Goal: Information Seeking & Learning: Learn about a topic

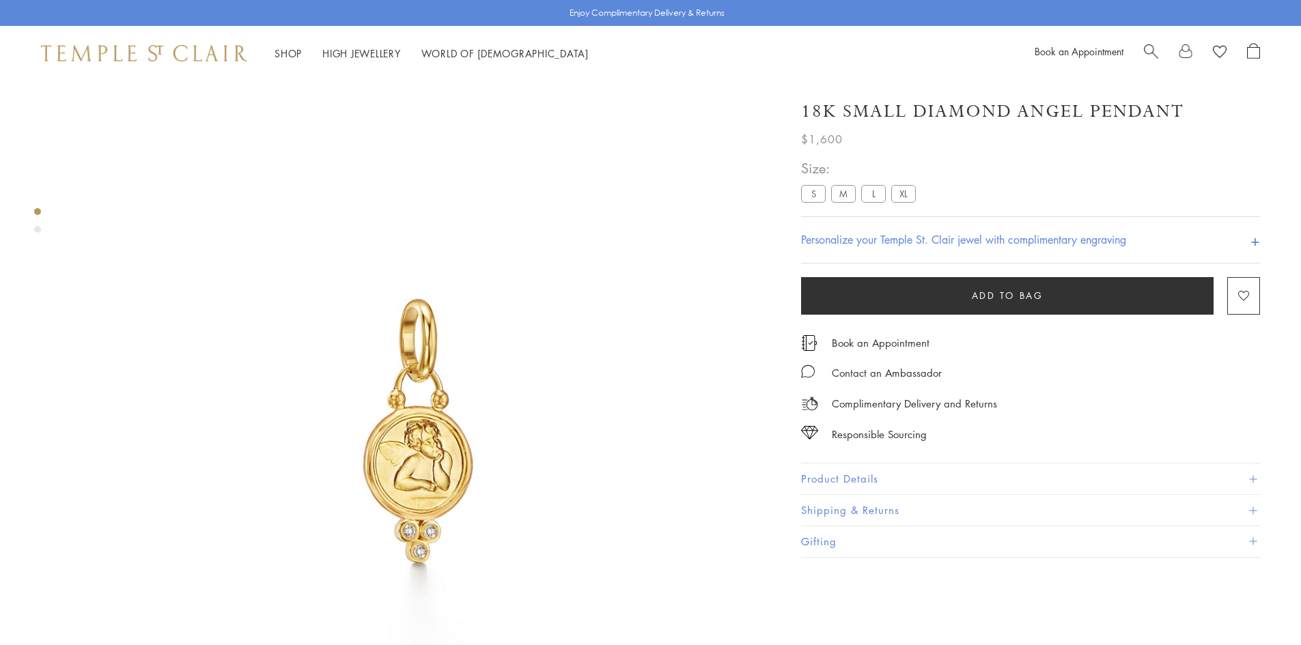
click at [1151, 47] on span "Search" at bounding box center [1151, 50] width 14 height 14
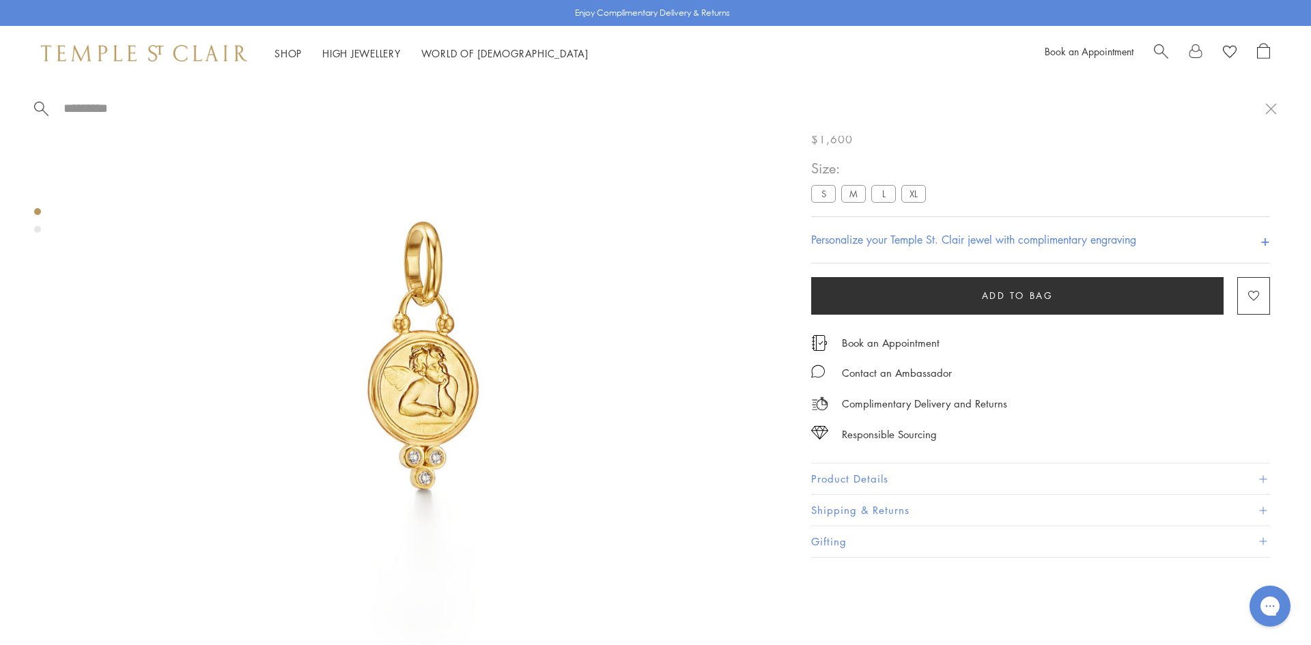
paste input "**********"
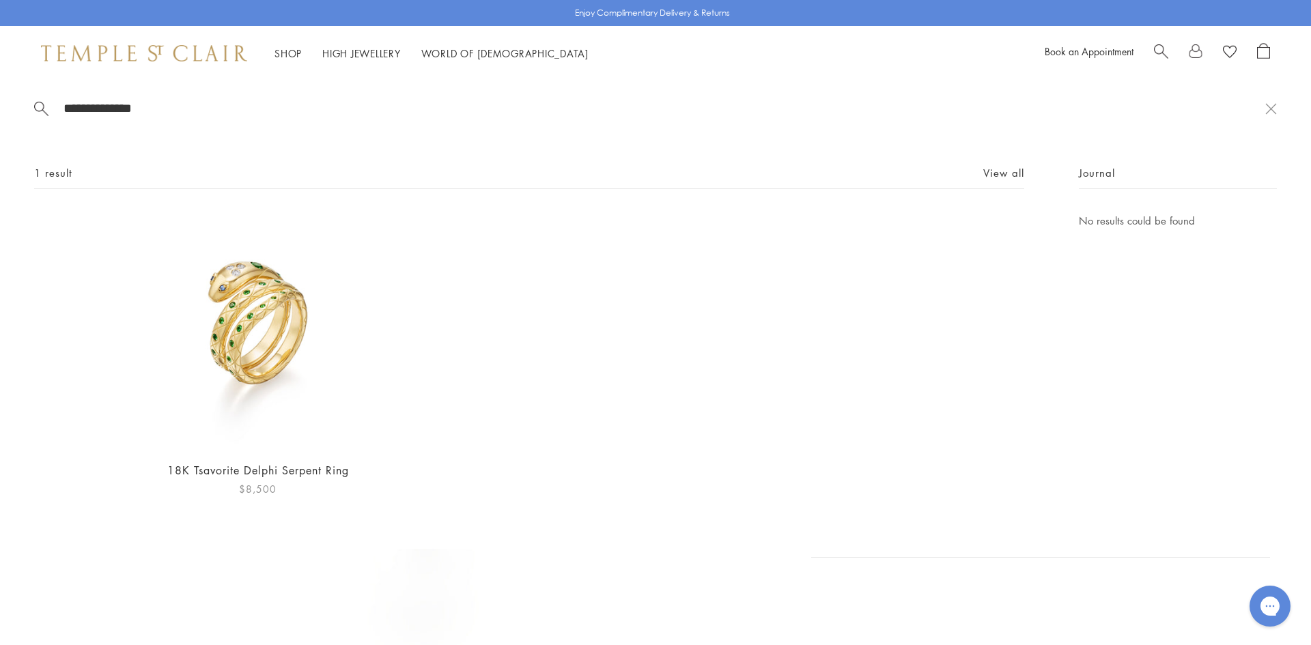
type input "**********"
click at [287, 357] on img at bounding box center [257, 330] width 237 height 237
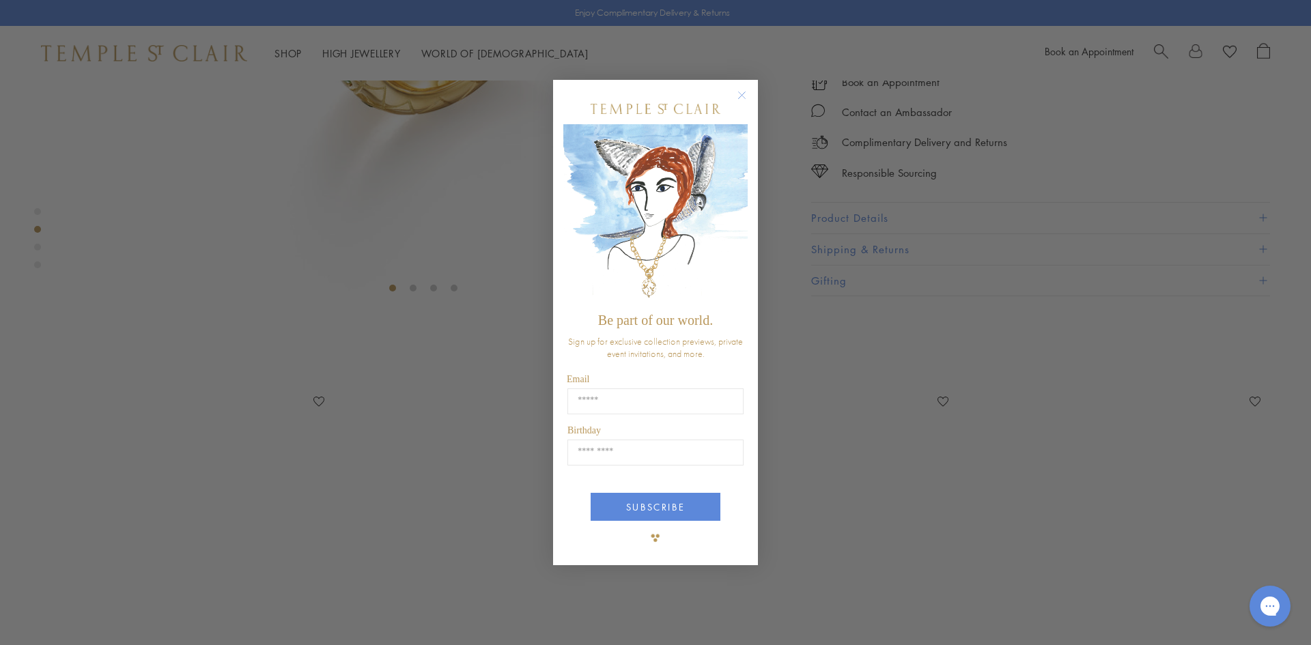
scroll to position [490, 0]
click at [748, 93] on circle "Close dialog" at bounding box center [742, 95] width 16 height 16
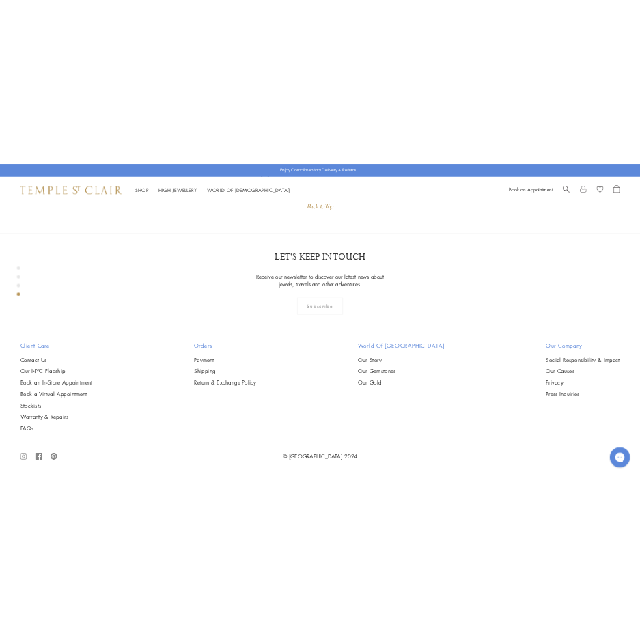
scroll to position [2198, 0]
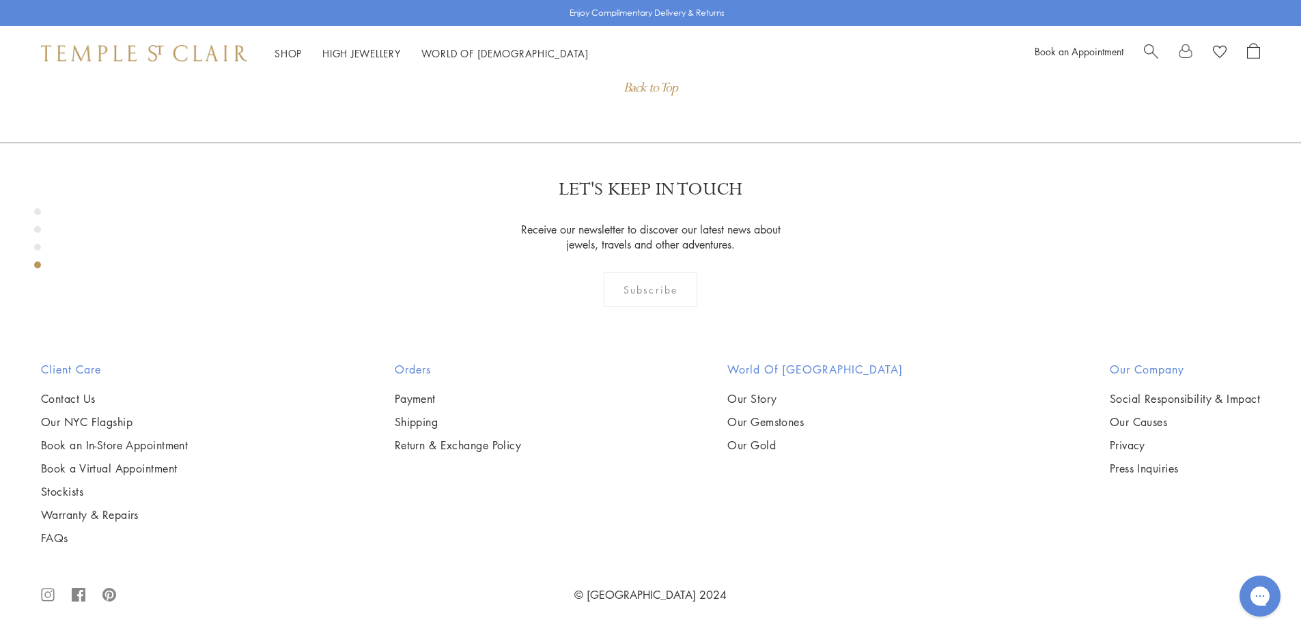
drag, startPoint x: 841, startPoint y: 115, endPoint x: 1203, endPoint y: 111, distance: 362.7
copy h1 "18K Tsavorite Delphi Serpent Ring"
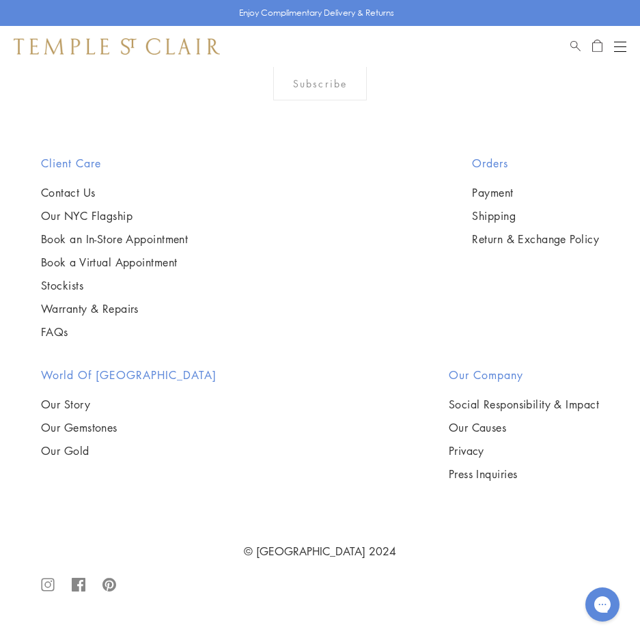
scroll to position [2539, 0]
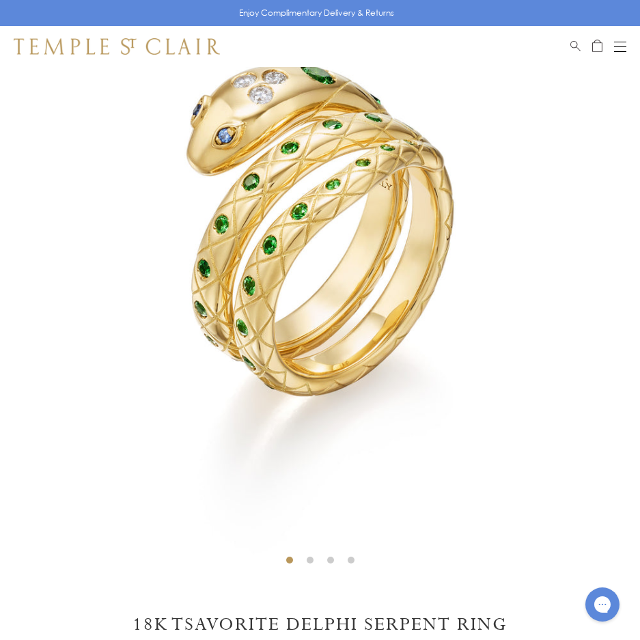
scroll to position [12, 0]
